Goal: Complete application form

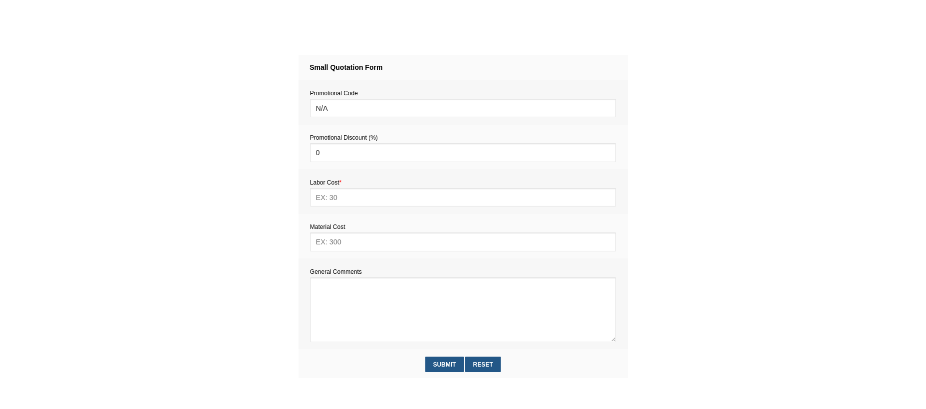
scroll to position [399, 0]
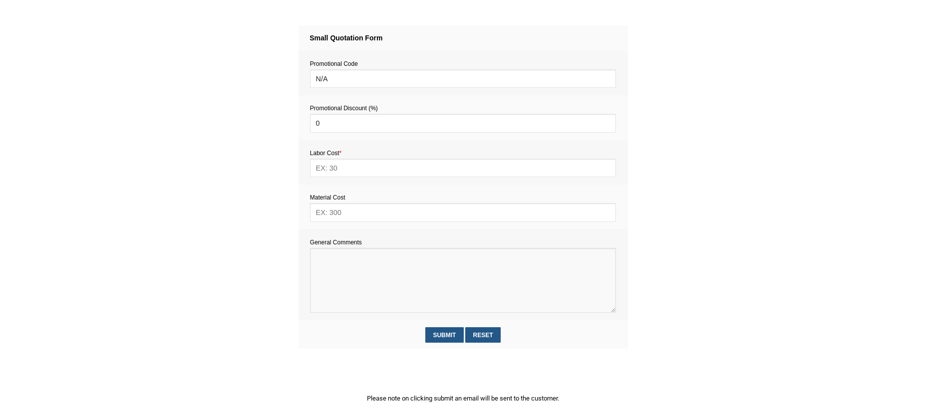
click at [349, 265] on textarea at bounding box center [463, 280] width 306 height 65
paste textarea "Estimate provision for a professional handyman (service call out and labour) to…"
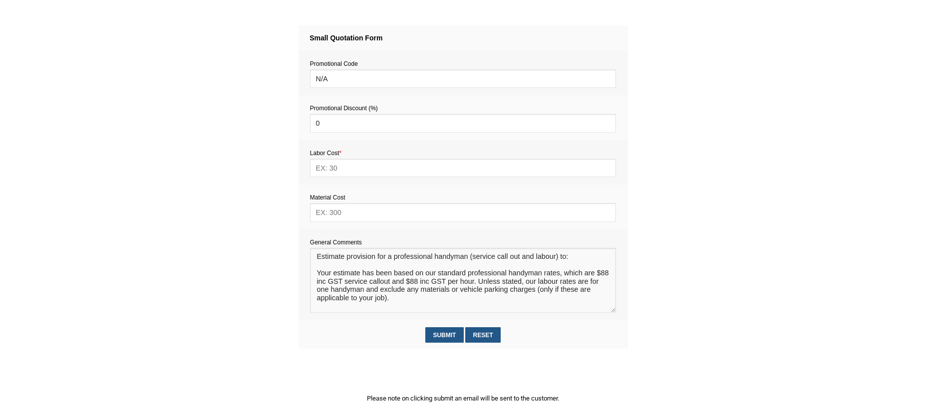
scroll to position [0, 0]
click at [341, 271] on textarea at bounding box center [463, 280] width 306 height 65
click at [334, 277] on textarea at bounding box center [463, 280] width 306 height 65
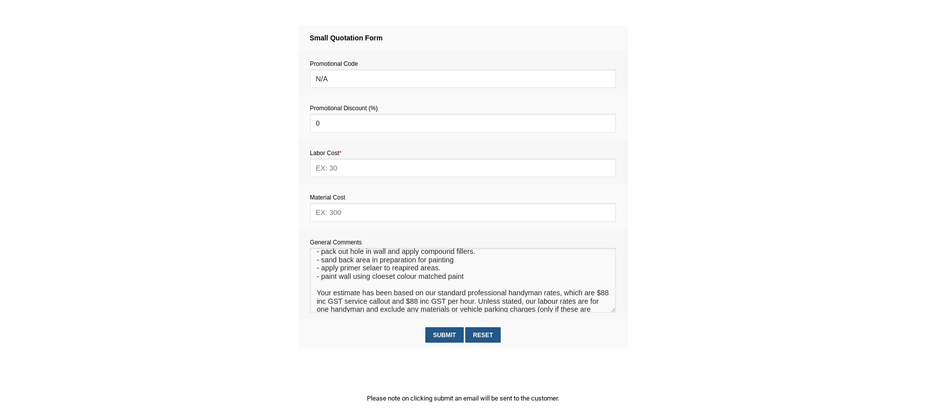
scroll to position [25, 0]
click at [387, 284] on textarea at bounding box center [463, 280] width 306 height 65
click at [371, 275] on textarea at bounding box center [463, 280] width 306 height 65
click at [385, 289] on textarea at bounding box center [463, 280] width 306 height 65
click at [401, 273] on textarea at bounding box center [463, 280] width 306 height 65
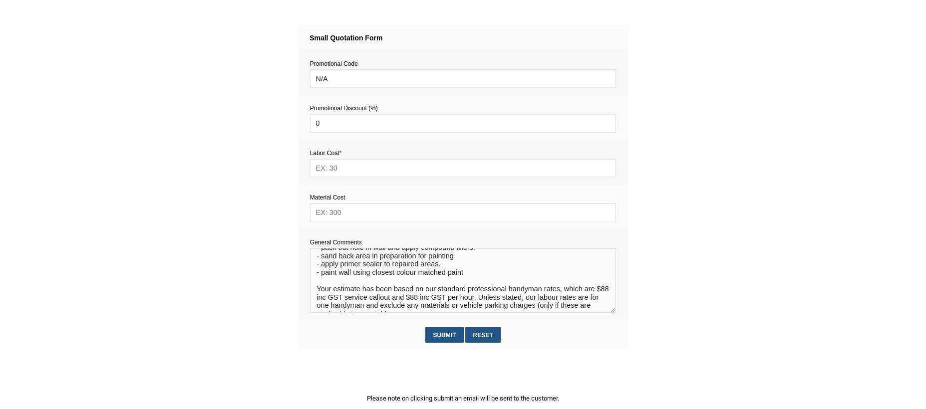
type textarea "Estimate provision for a professional handyman (service call out and labour) to…"
click at [351, 215] on input "text" at bounding box center [463, 212] width 306 height 18
type input "90"
click at [329, 168] on input "text" at bounding box center [463, 168] width 306 height 18
click at [333, 169] on input "text" at bounding box center [463, 168] width 306 height 18
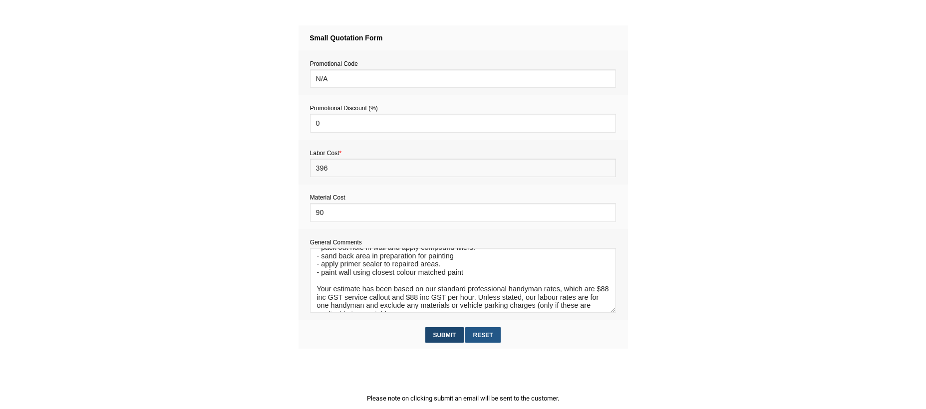
type input "396"
click at [448, 336] on input "Submit" at bounding box center [444, 334] width 38 height 15
